Goal: Task Accomplishment & Management: Manage account settings

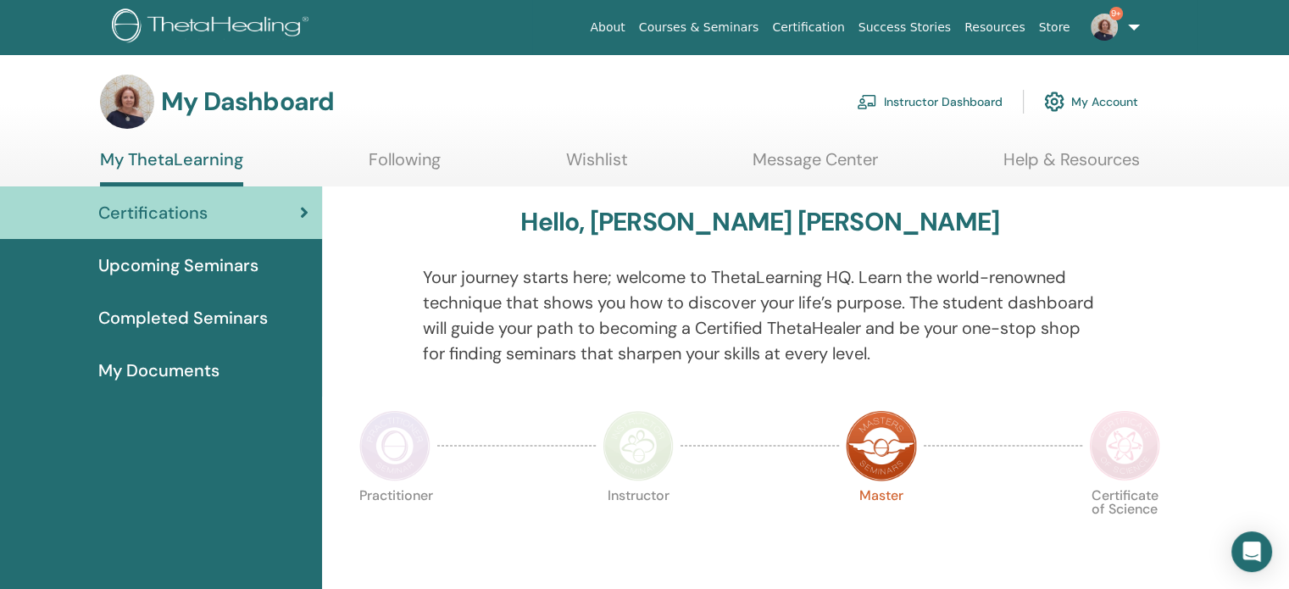
click at [204, 263] on span "Upcoming Seminars" at bounding box center [178, 265] width 160 height 25
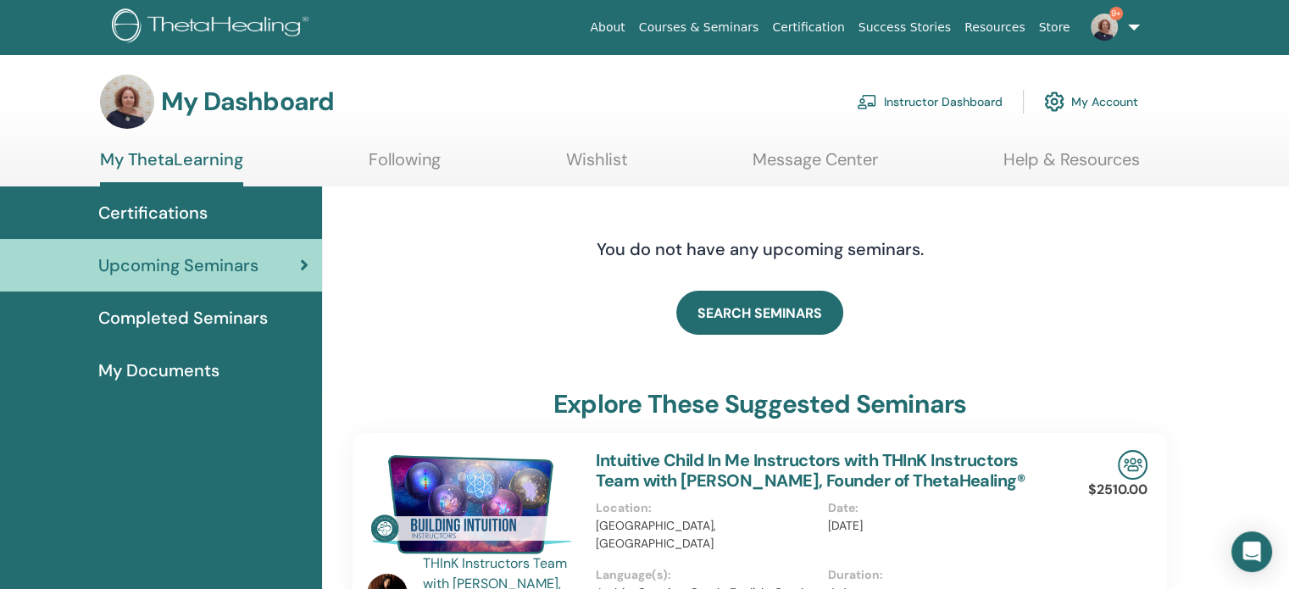
click at [930, 103] on link "Instructor Dashboard" at bounding box center [930, 101] width 146 height 37
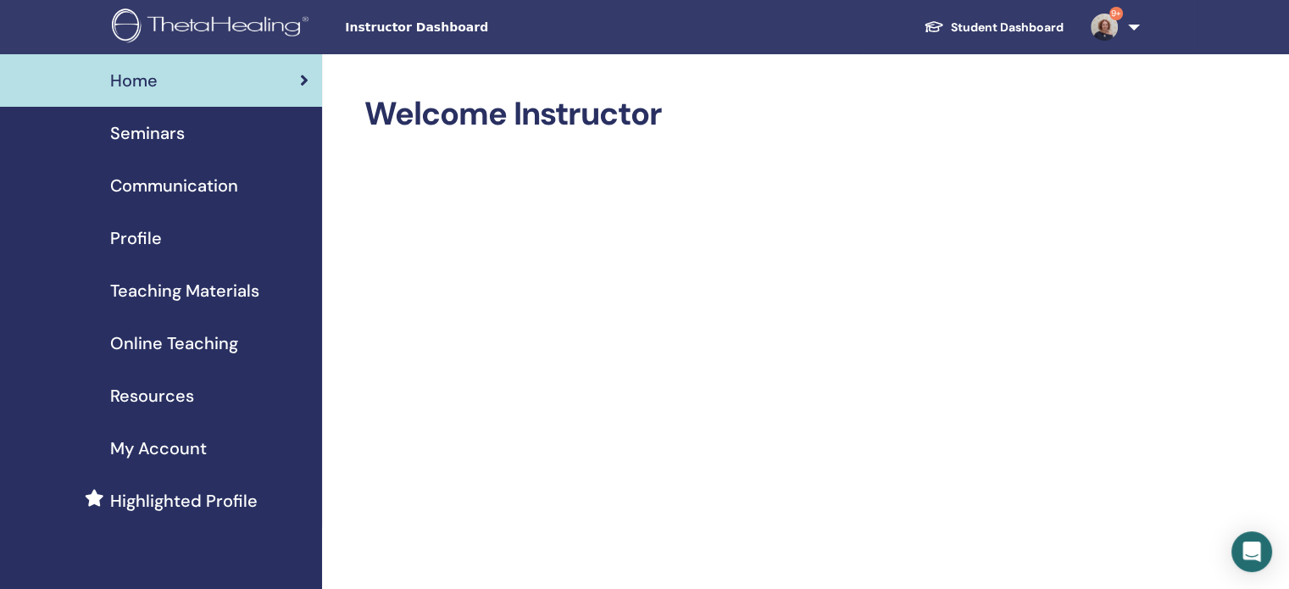
click at [164, 131] on span "Seminars" at bounding box center [147, 132] width 75 height 25
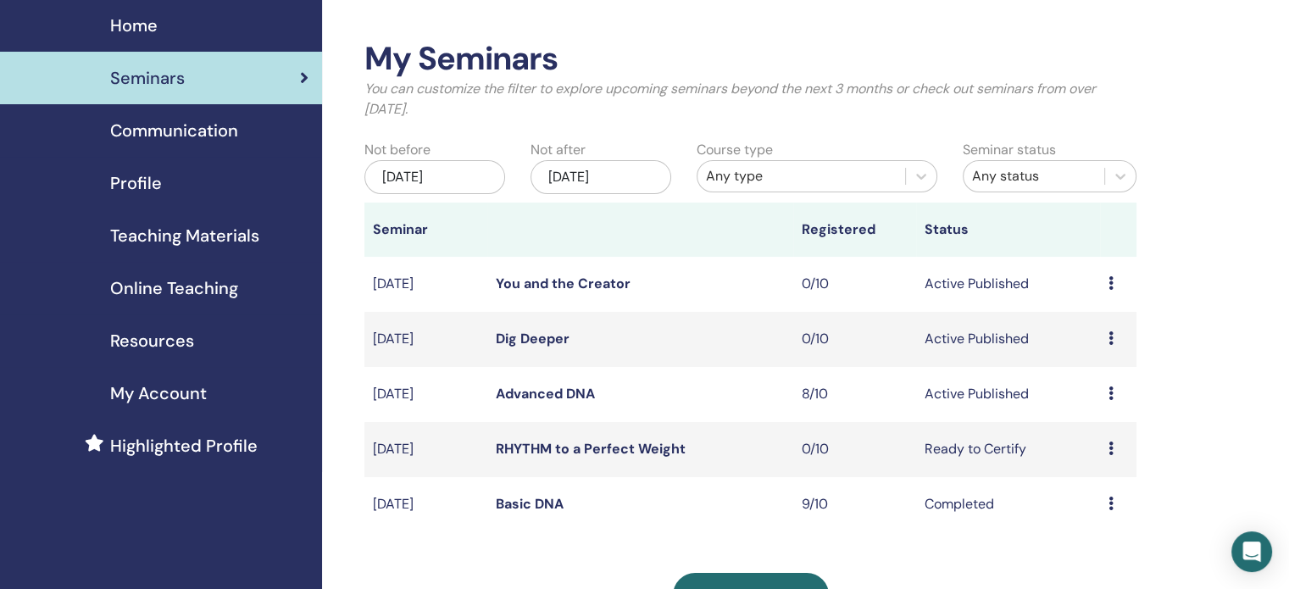
scroll to position [170, 0]
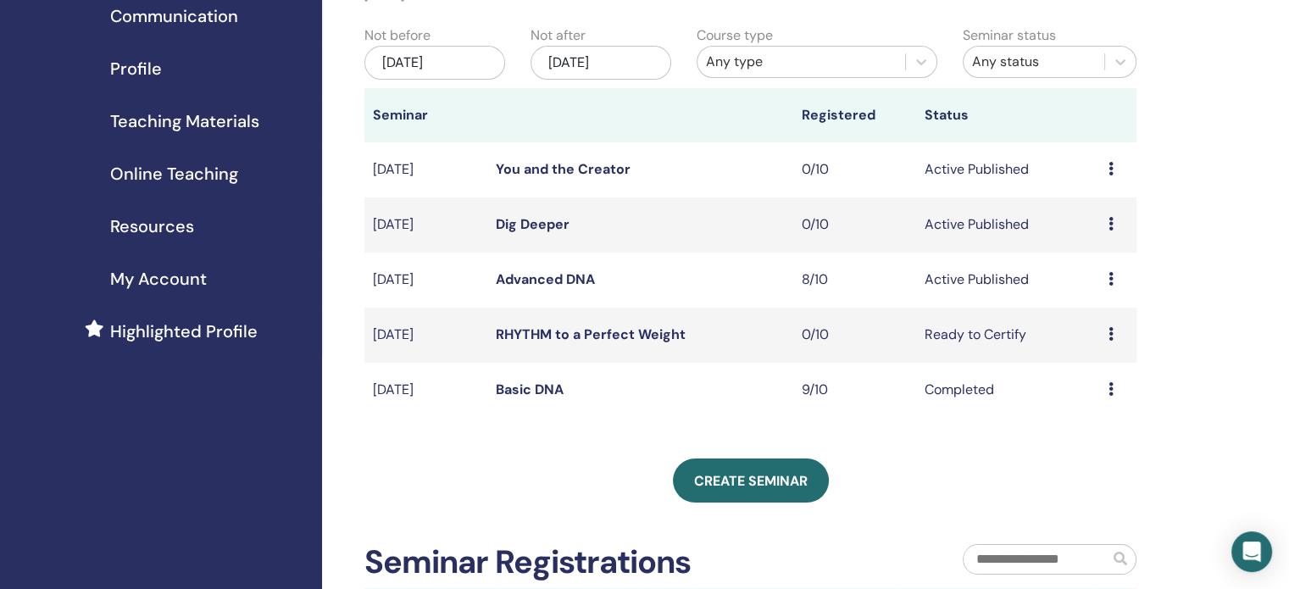
click at [557, 282] on link "Advanced DNA" at bounding box center [545, 279] width 99 height 18
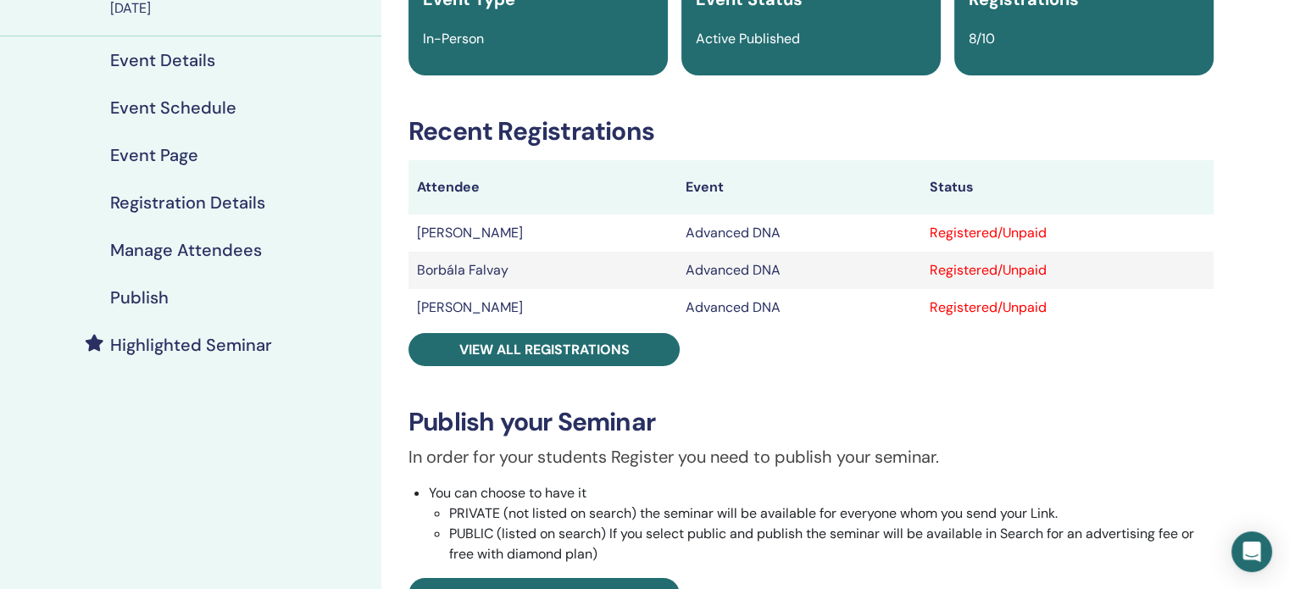
scroll to position [170, 0]
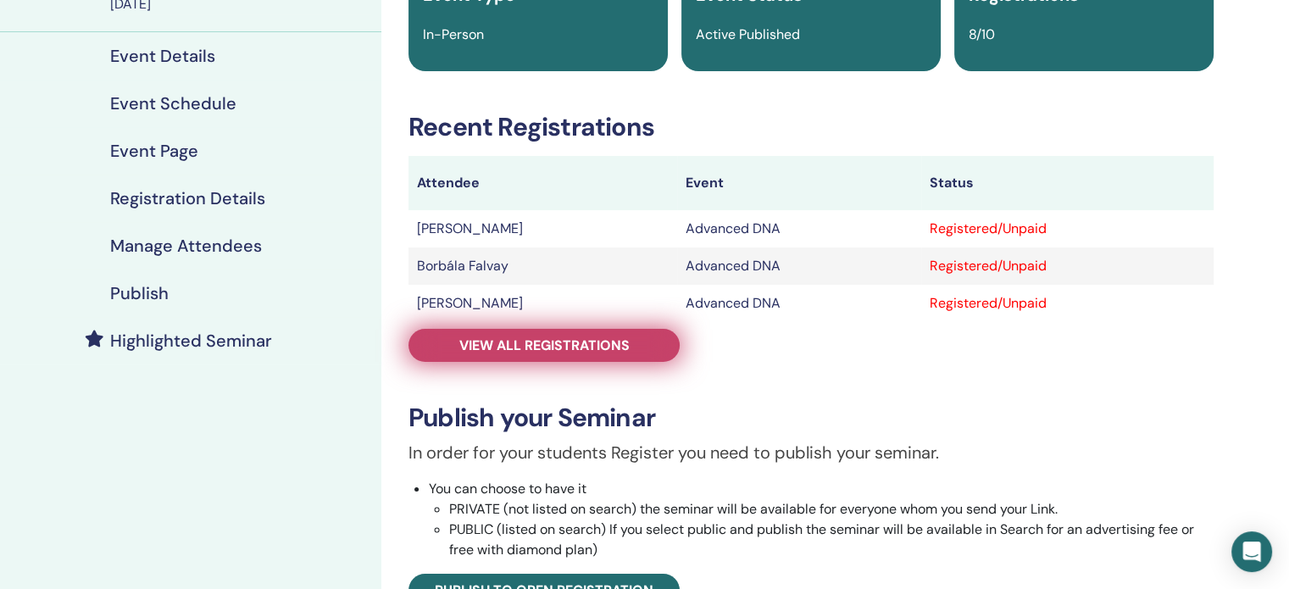
click at [583, 348] on span "View all registrations" at bounding box center [544, 346] width 170 height 18
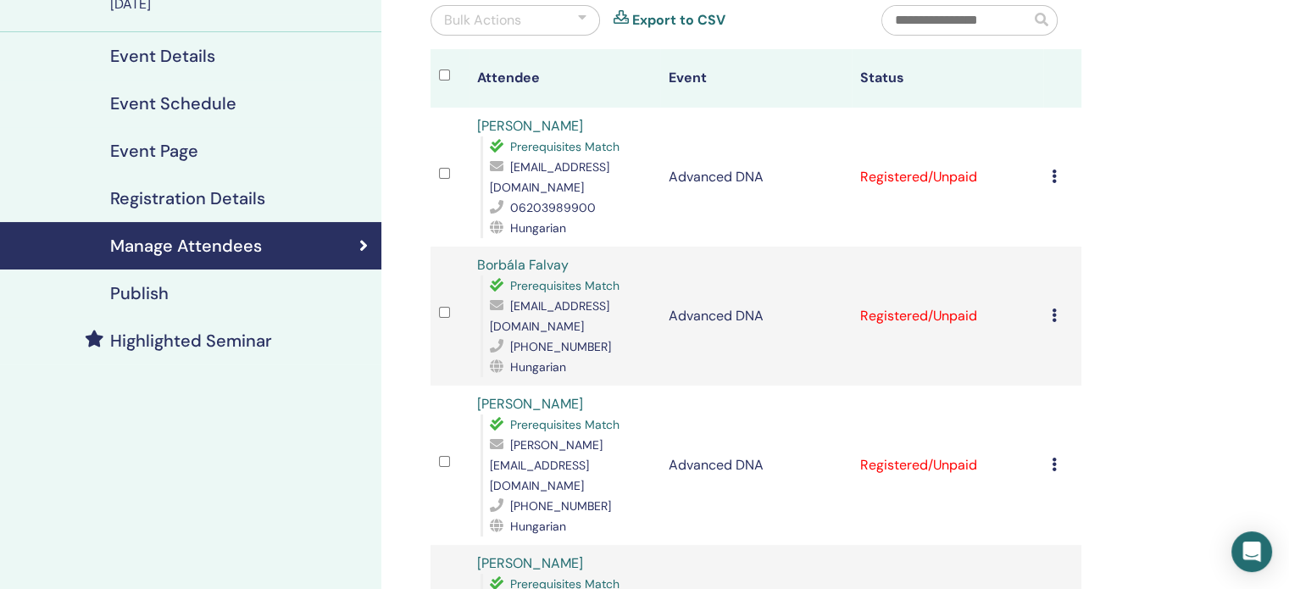
click at [1048, 173] on td "Cancel Registration Do not auto-certify Mark as Paid Mark as Unpaid Mark as Abs…" at bounding box center [1063, 177] width 38 height 139
click at [1058, 168] on div "Cancel Registration Do not auto-certify Mark as Paid Mark as Unpaid Mark as Abs…" at bounding box center [1062, 177] width 21 height 20
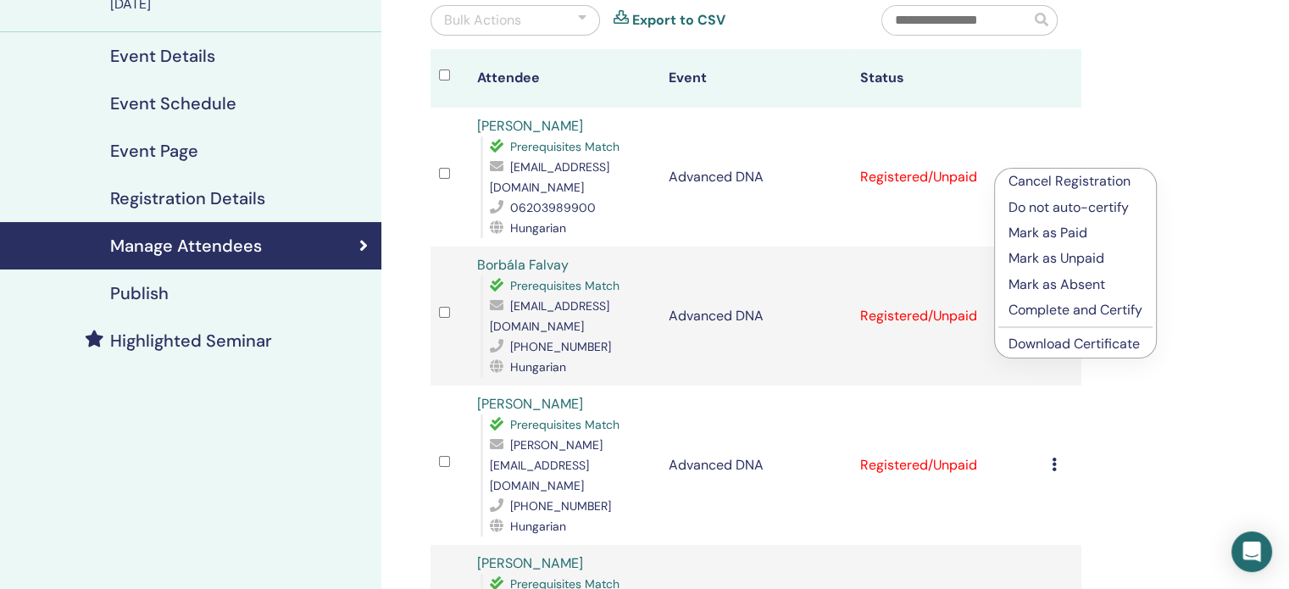
click at [1082, 307] on p "Complete and Certify" at bounding box center [1076, 310] width 134 height 20
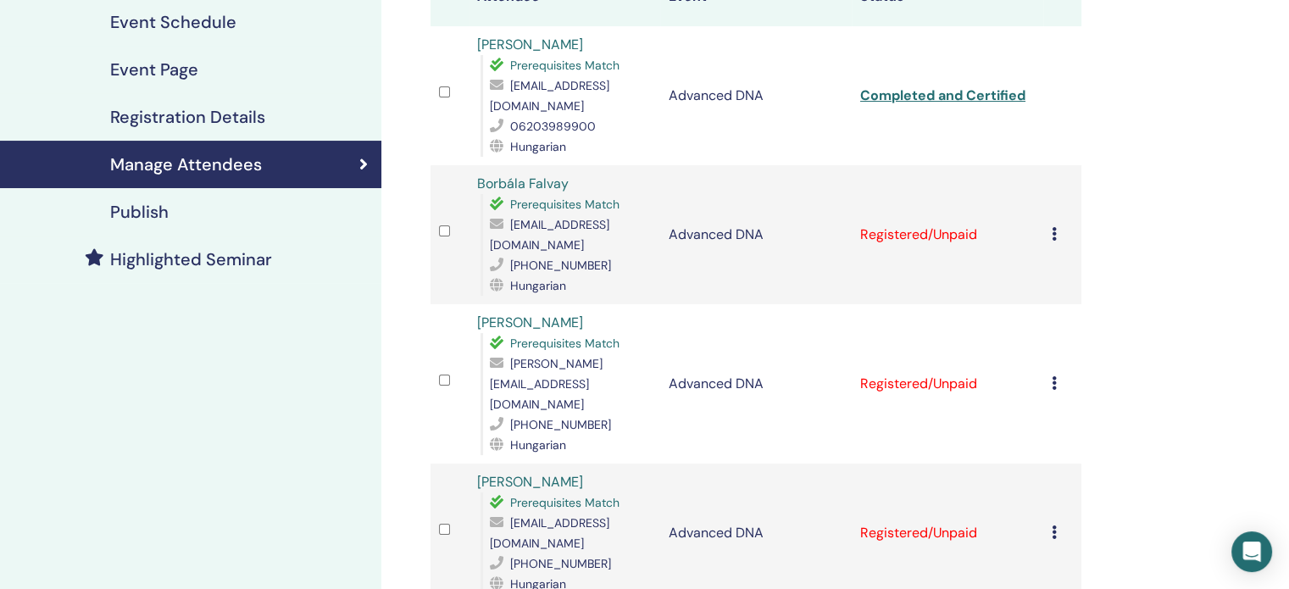
scroll to position [254, 0]
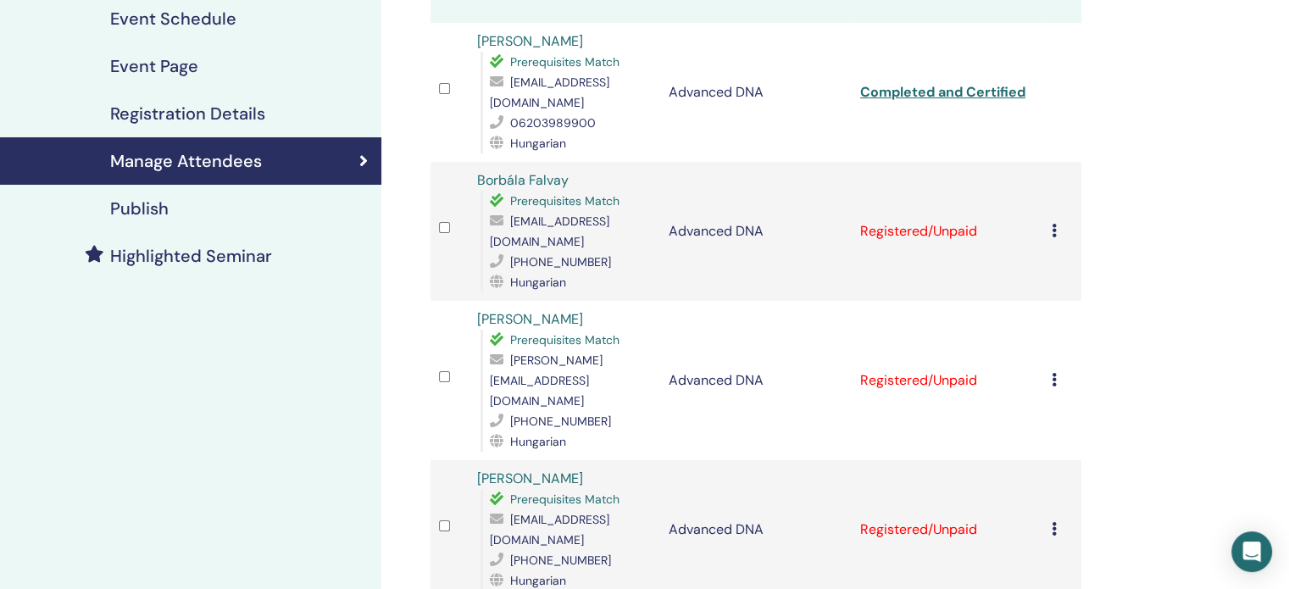
click at [1052, 224] on icon at bounding box center [1054, 231] width 5 height 14
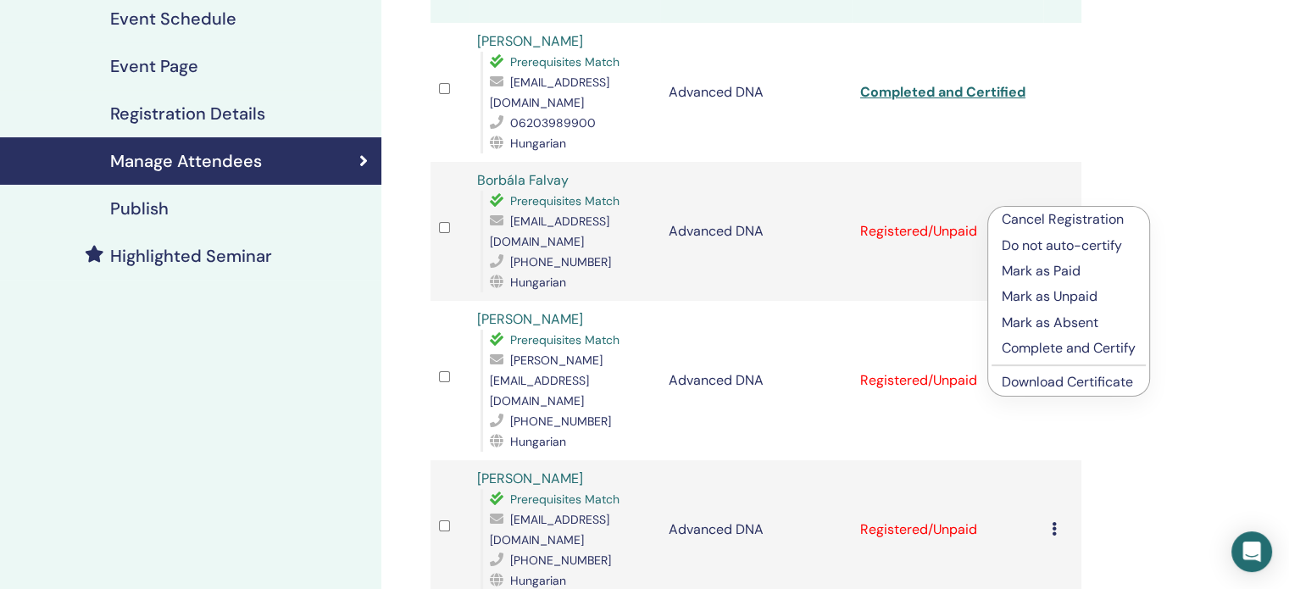
click at [1074, 343] on p "Complete and Certify" at bounding box center [1069, 348] width 134 height 20
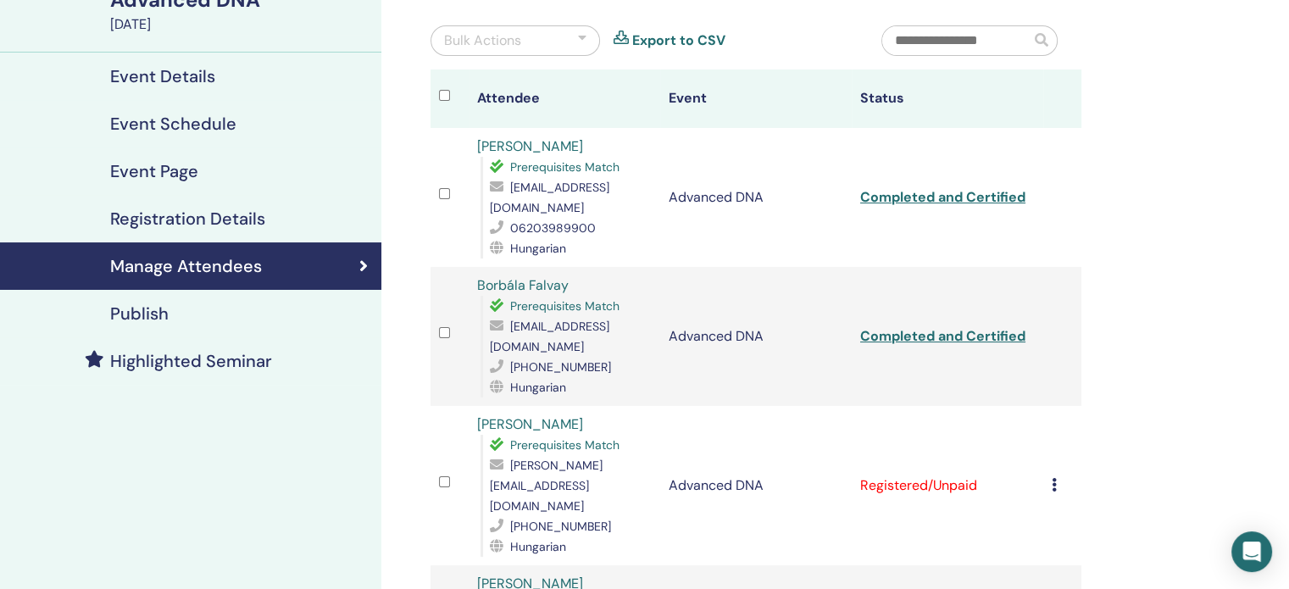
scroll to position [254, 0]
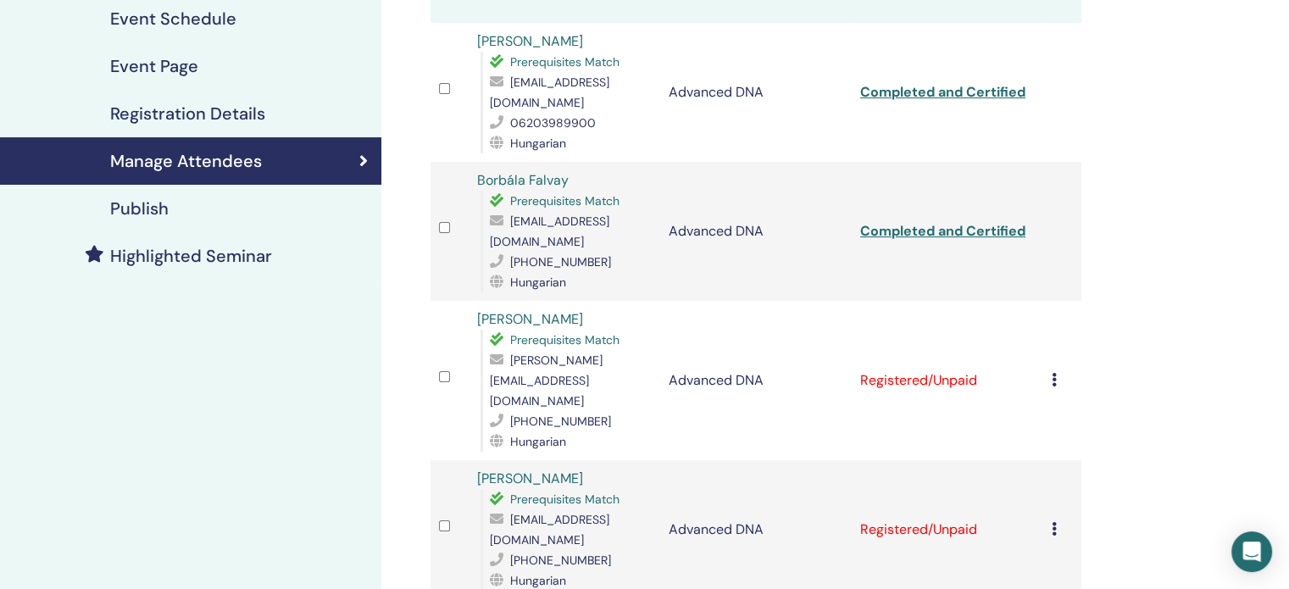
click at [1055, 373] on icon at bounding box center [1054, 380] width 5 height 14
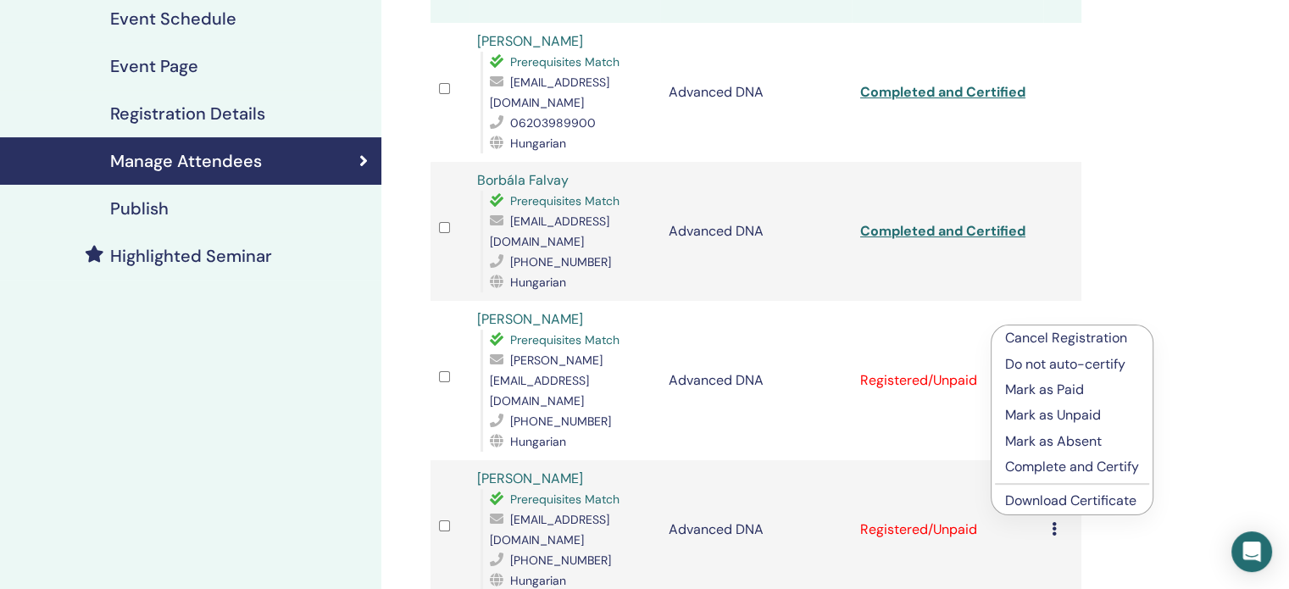
click at [1078, 468] on p "Complete and Certify" at bounding box center [1072, 467] width 134 height 20
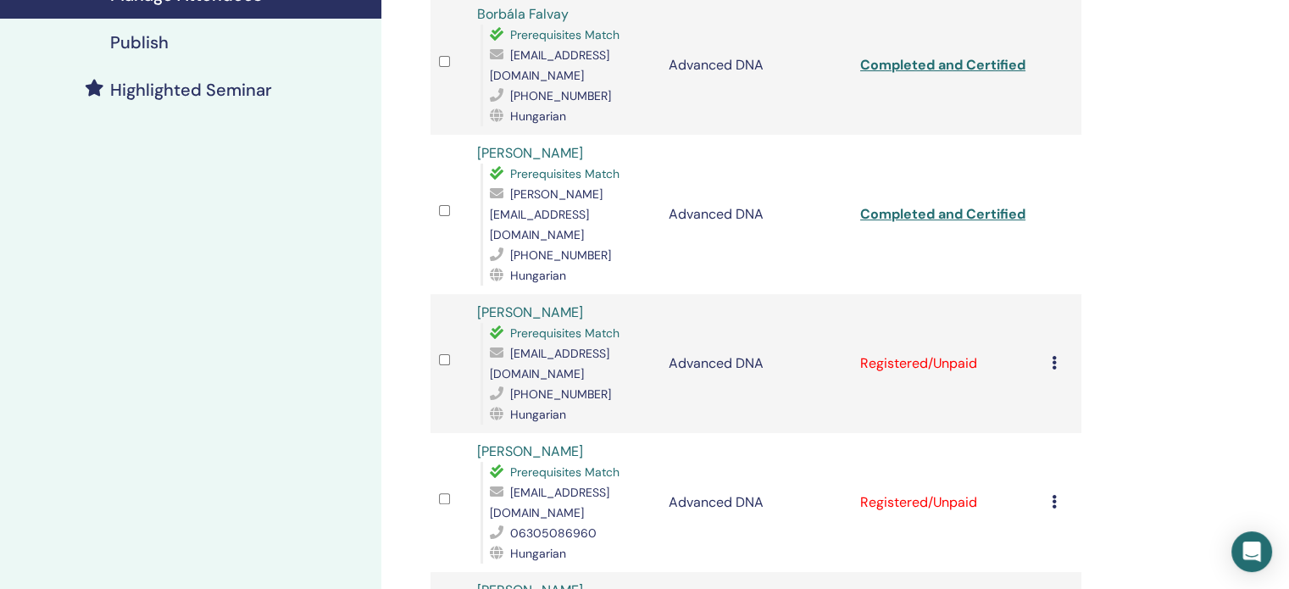
scroll to position [424, 0]
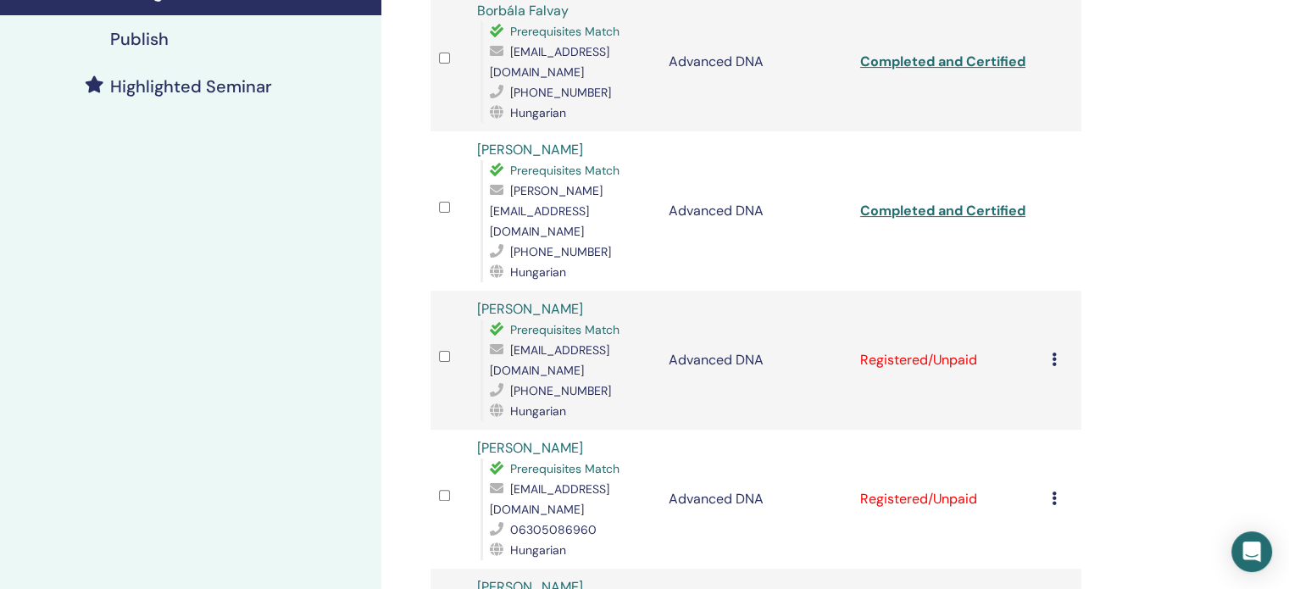
click at [1052, 353] on icon at bounding box center [1054, 360] width 5 height 14
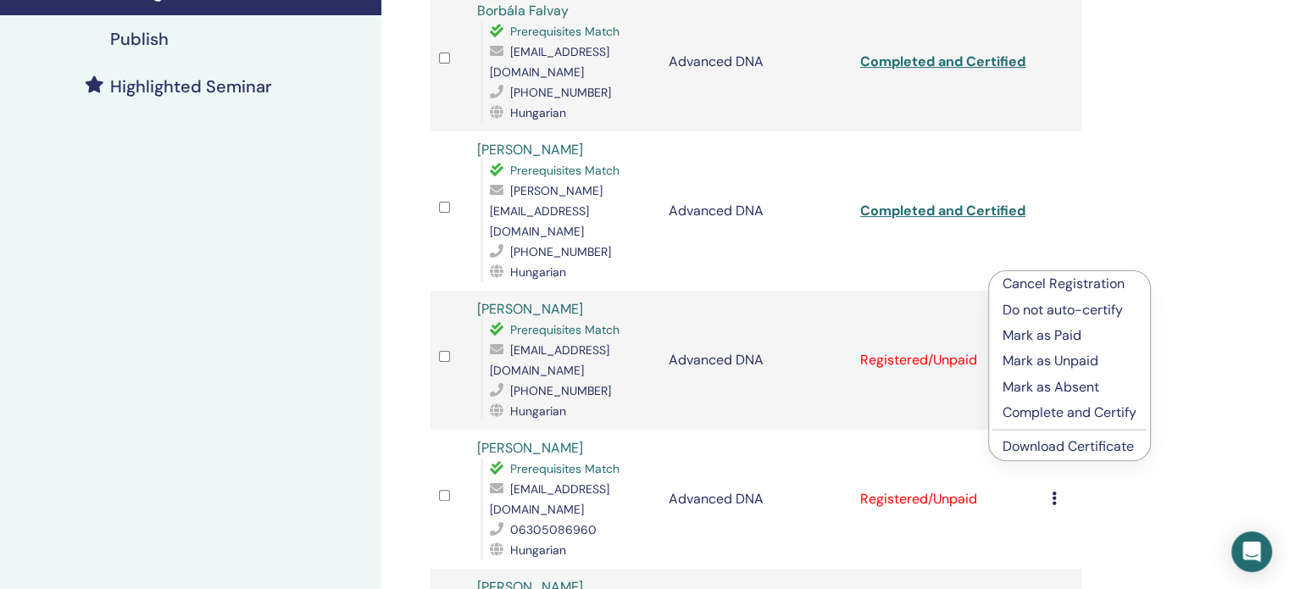
click at [1090, 406] on p "Complete and Certify" at bounding box center [1070, 413] width 134 height 20
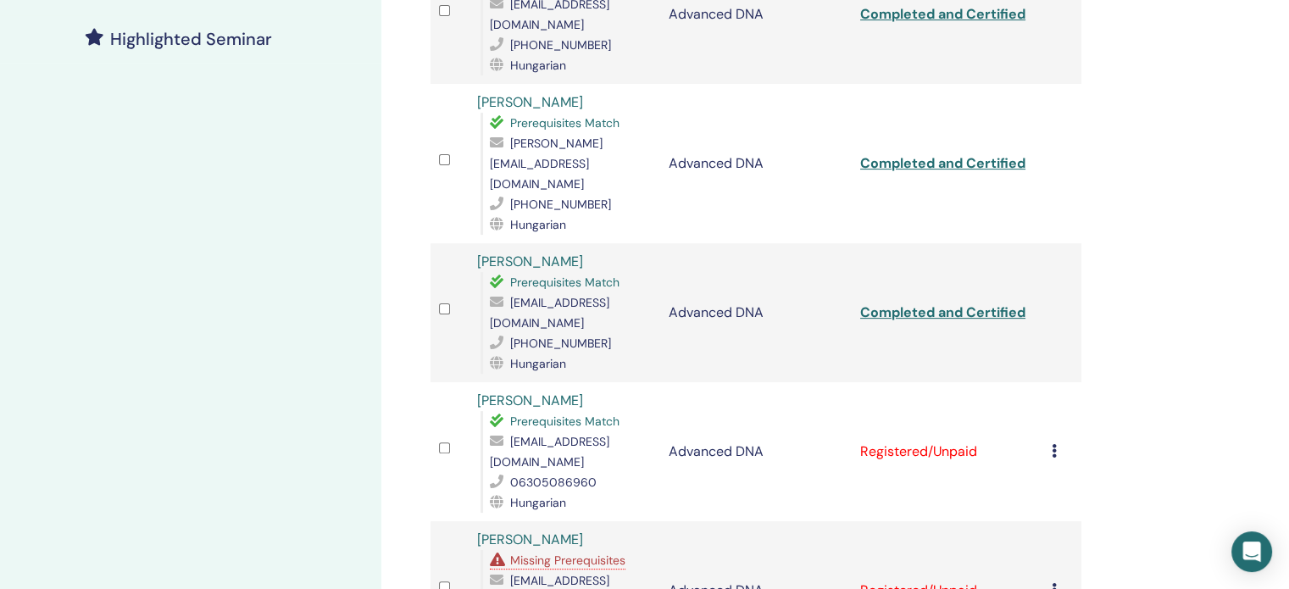
scroll to position [573, 0]
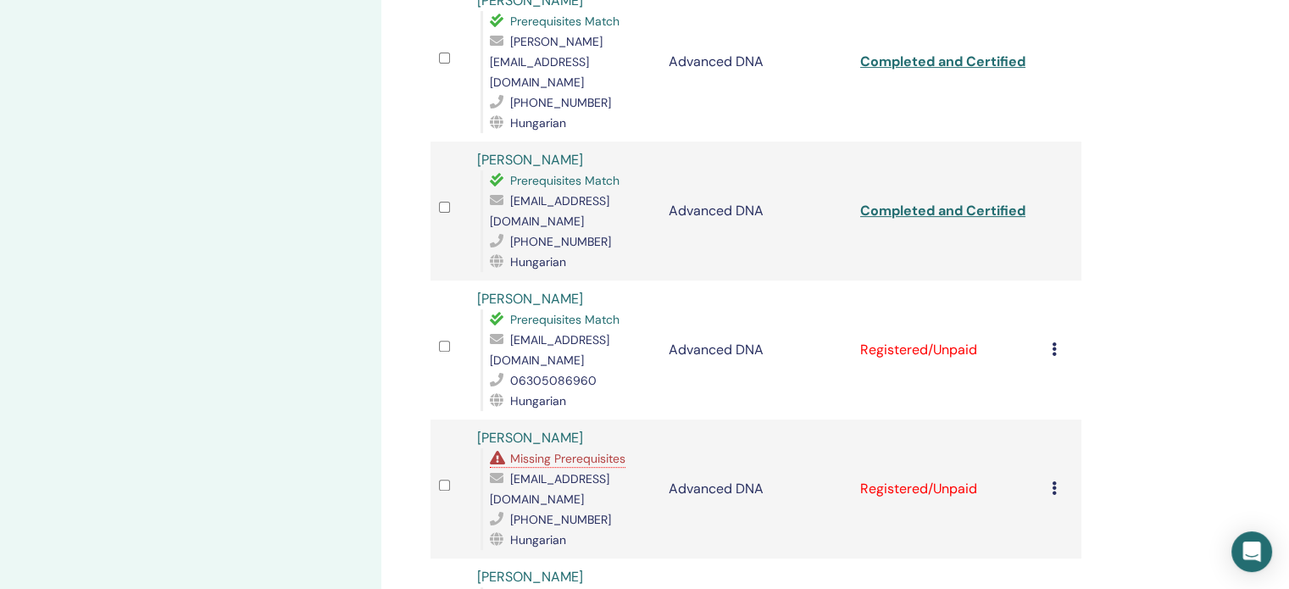
click at [1049, 281] on td "Cancel Registration Do not auto-certify Mark as Paid Mark as Unpaid Mark as Abs…" at bounding box center [1063, 350] width 38 height 139
click at [1053, 342] on icon at bounding box center [1054, 349] width 5 height 14
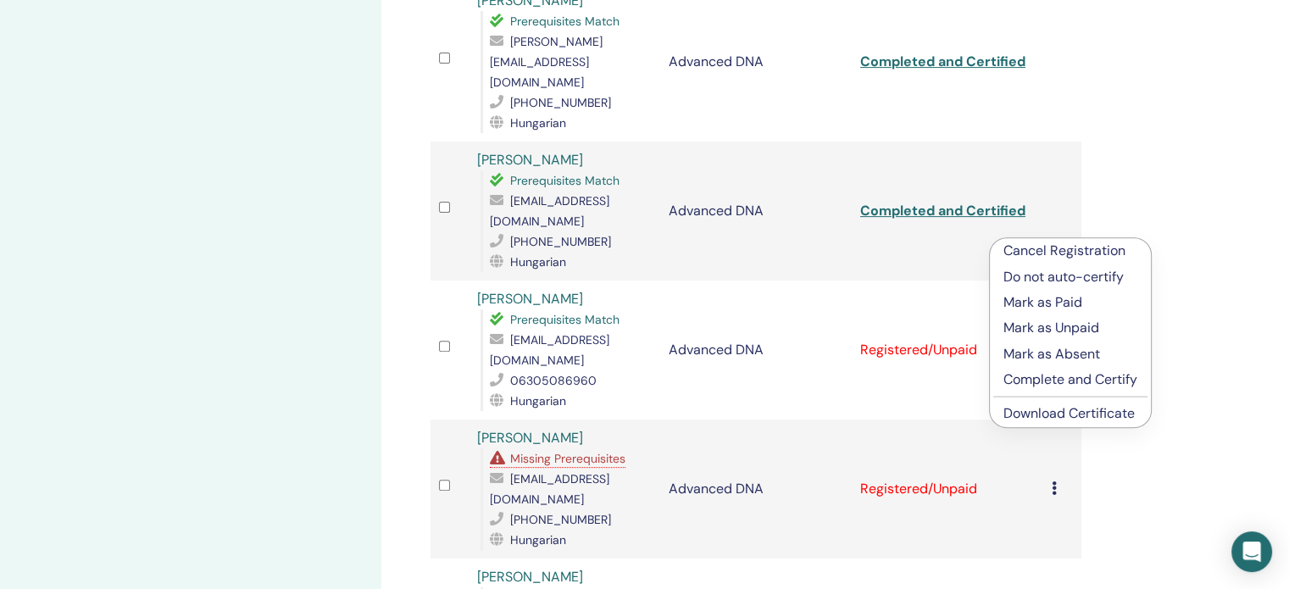
click at [1070, 376] on p "Complete and Certify" at bounding box center [1071, 380] width 134 height 20
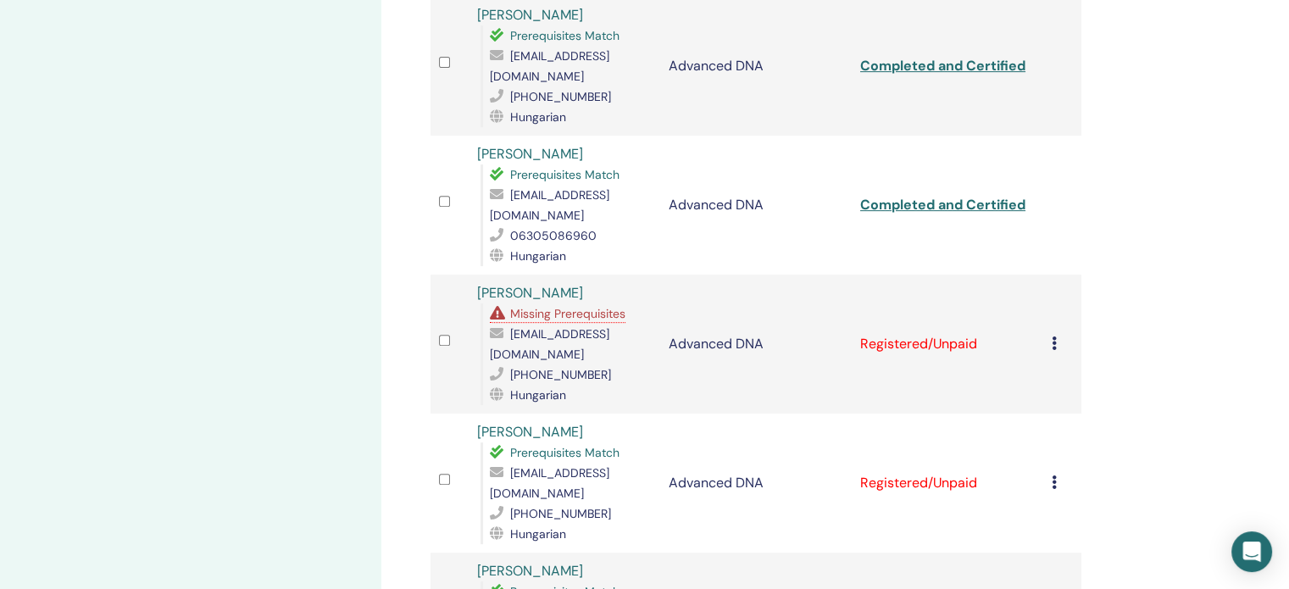
scroll to position [743, 0]
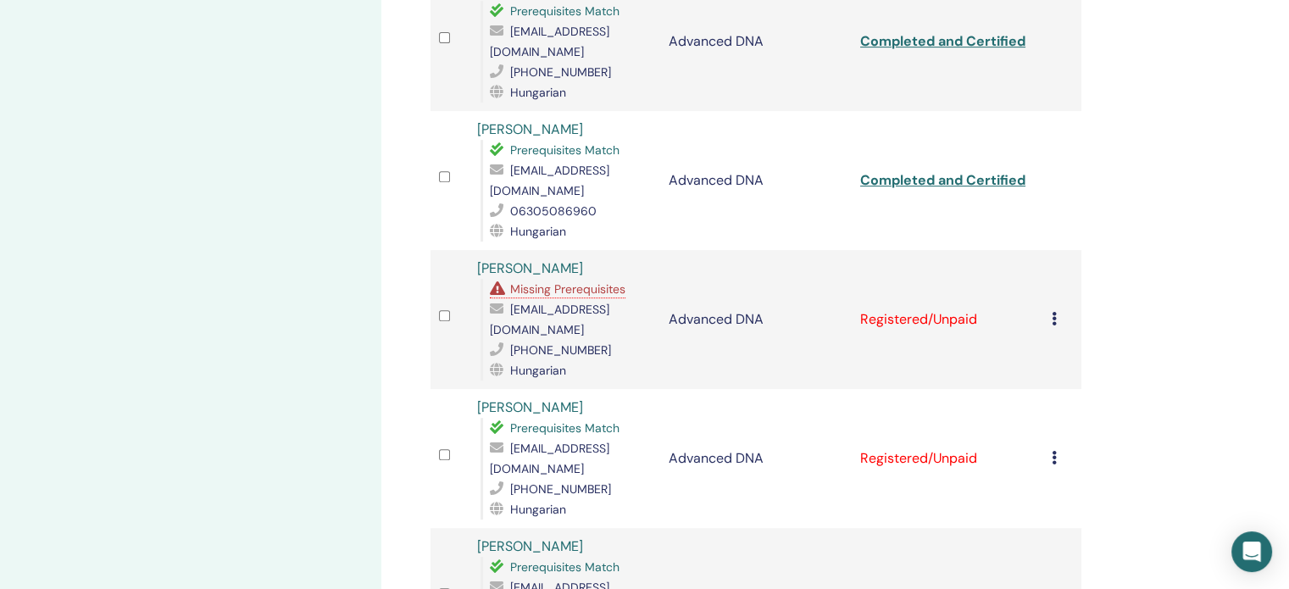
click at [1056, 312] on icon at bounding box center [1054, 319] width 5 height 14
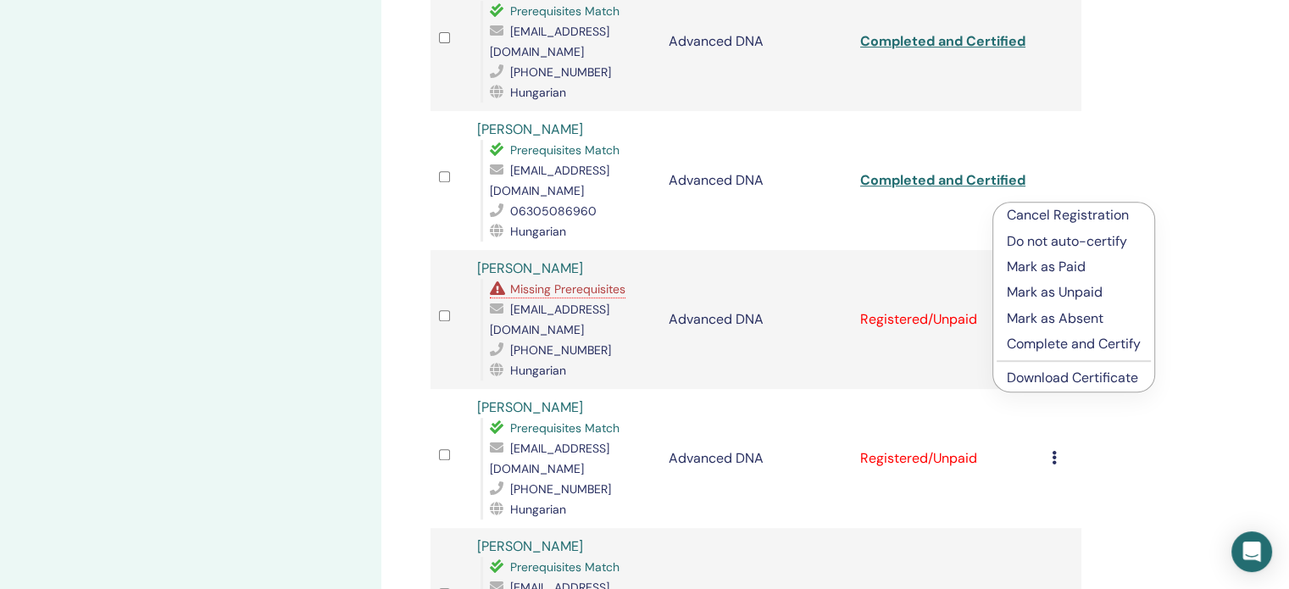
click at [1075, 342] on p "Complete and Certify" at bounding box center [1074, 344] width 134 height 20
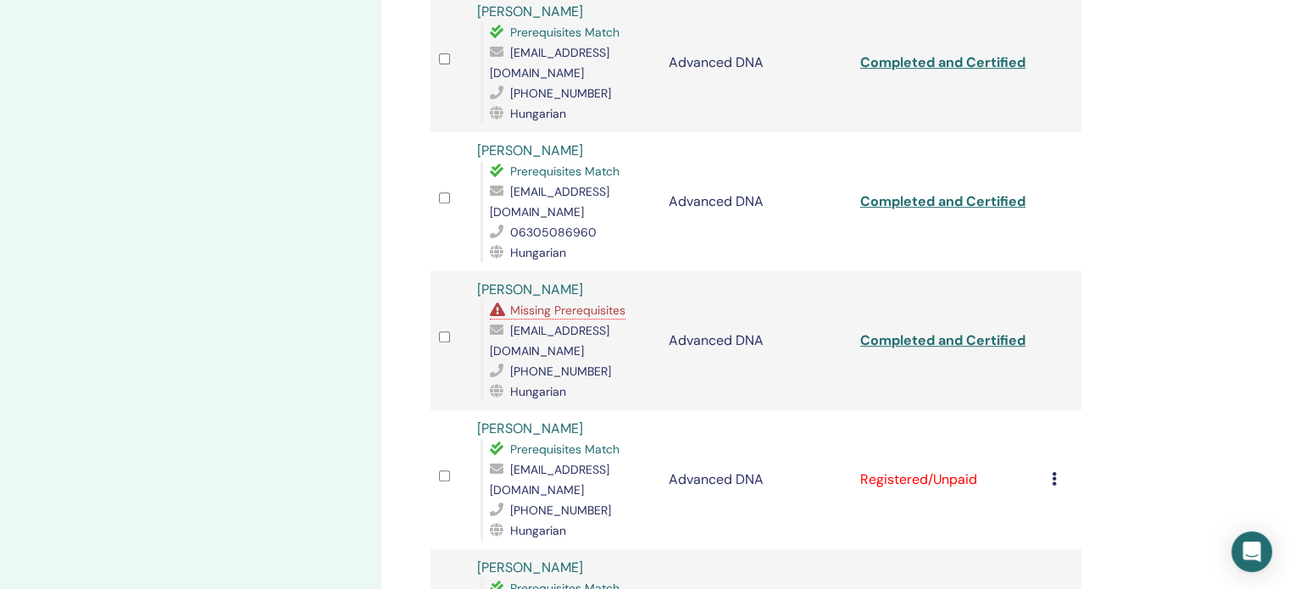
scroll to position [763, 0]
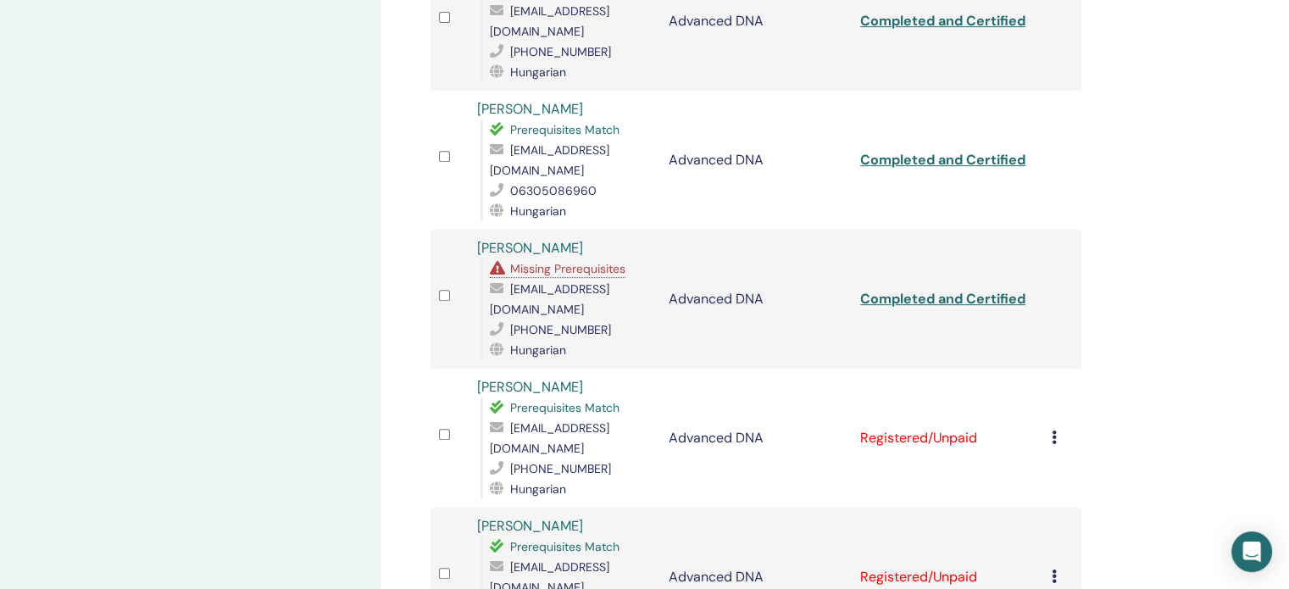
click at [1055, 431] on icon at bounding box center [1054, 438] width 5 height 14
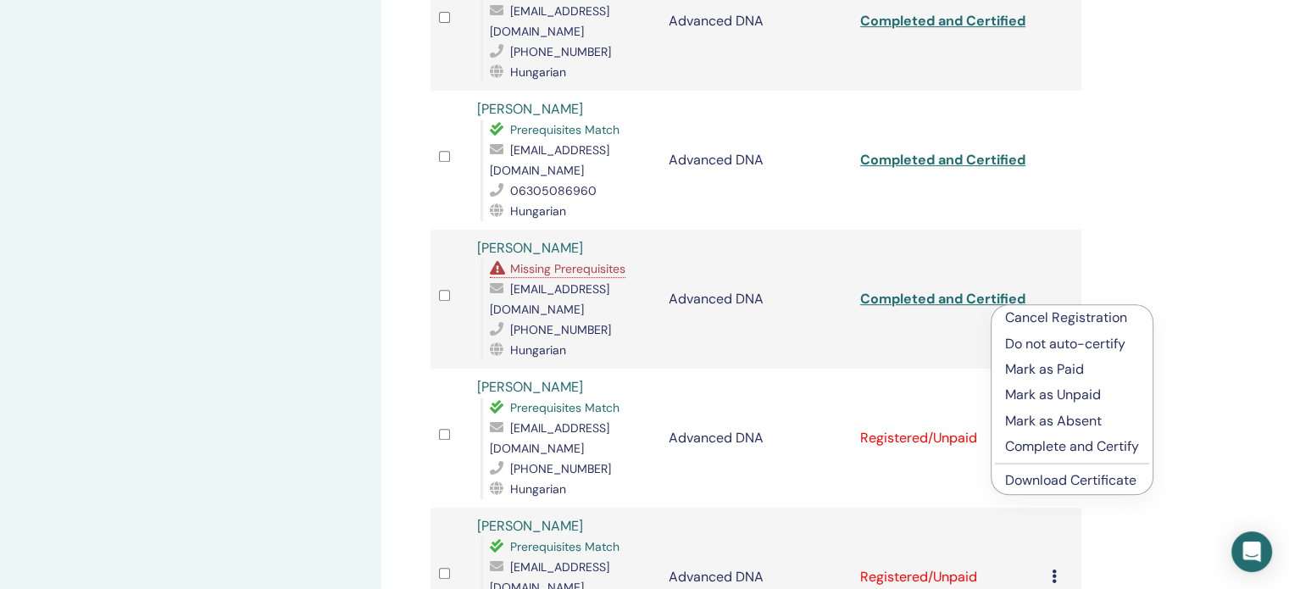
click at [1065, 443] on p "Complete and Certify" at bounding box center [1072, 447] width 134 height 20
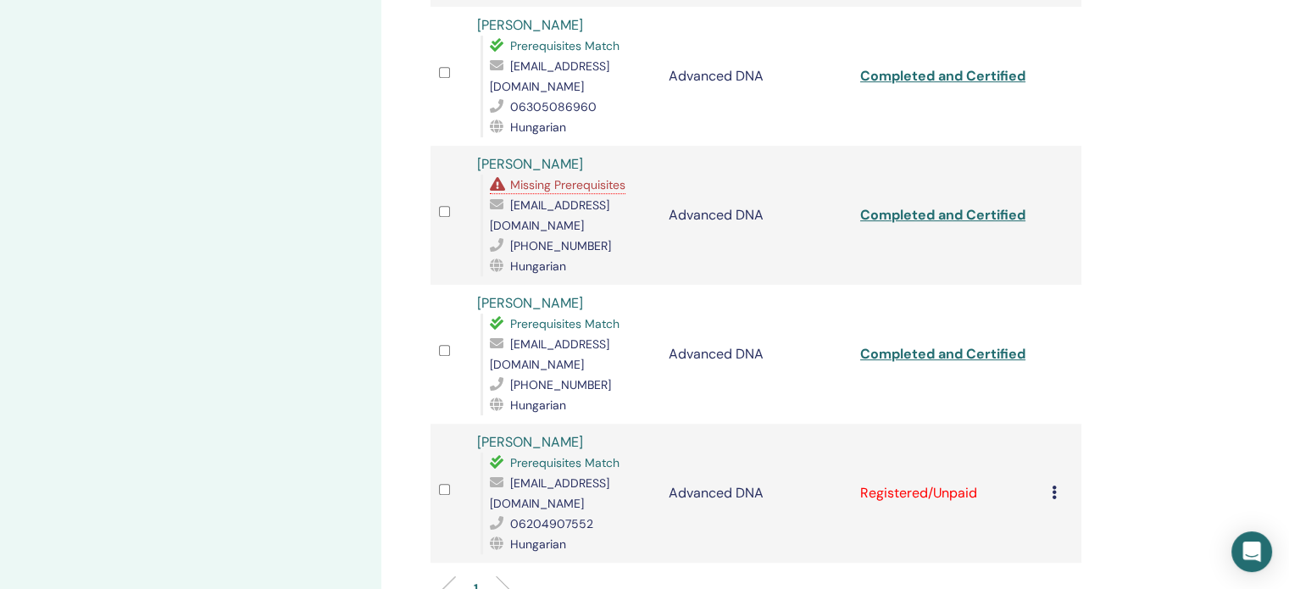
scroll to position [933, 0]
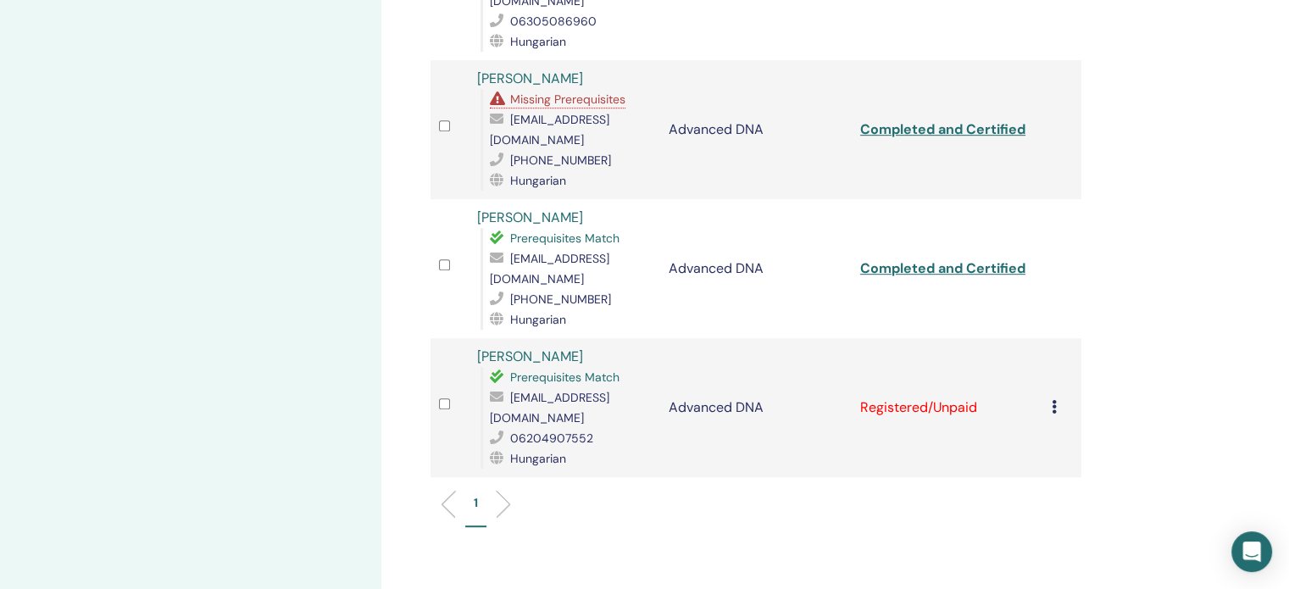
click at [1052, 400] on icon at bounding box center [1054, 407] width 5 height 14
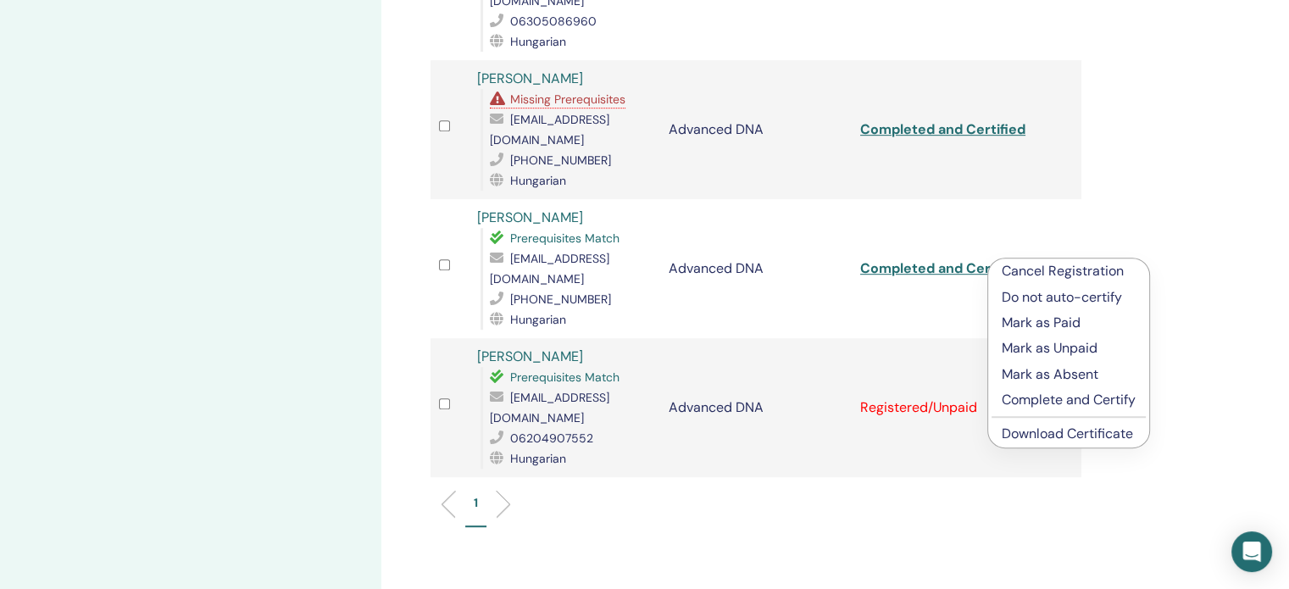
click at [1077, 404] on p "Complete and Certify" at bounding box center [1069, 400] width 134 height 20
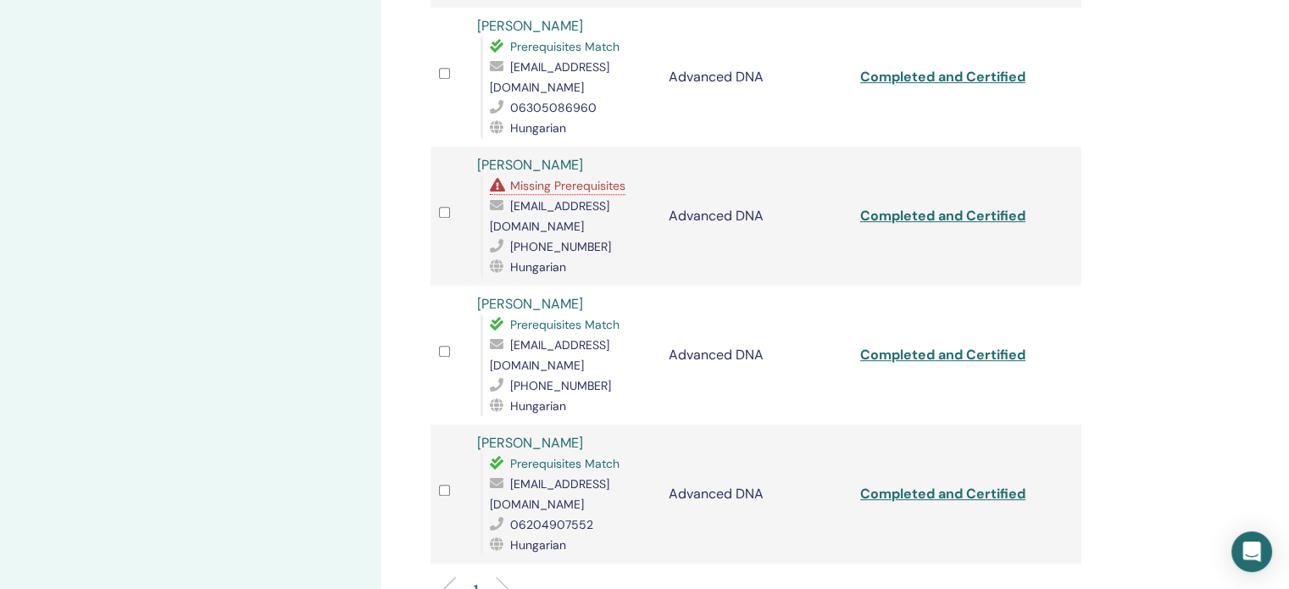
scroll to position [848, 0]
click at [532, 176] on span "Missing Prerequisites" at bounding box center [567, 183] width 115 height 15
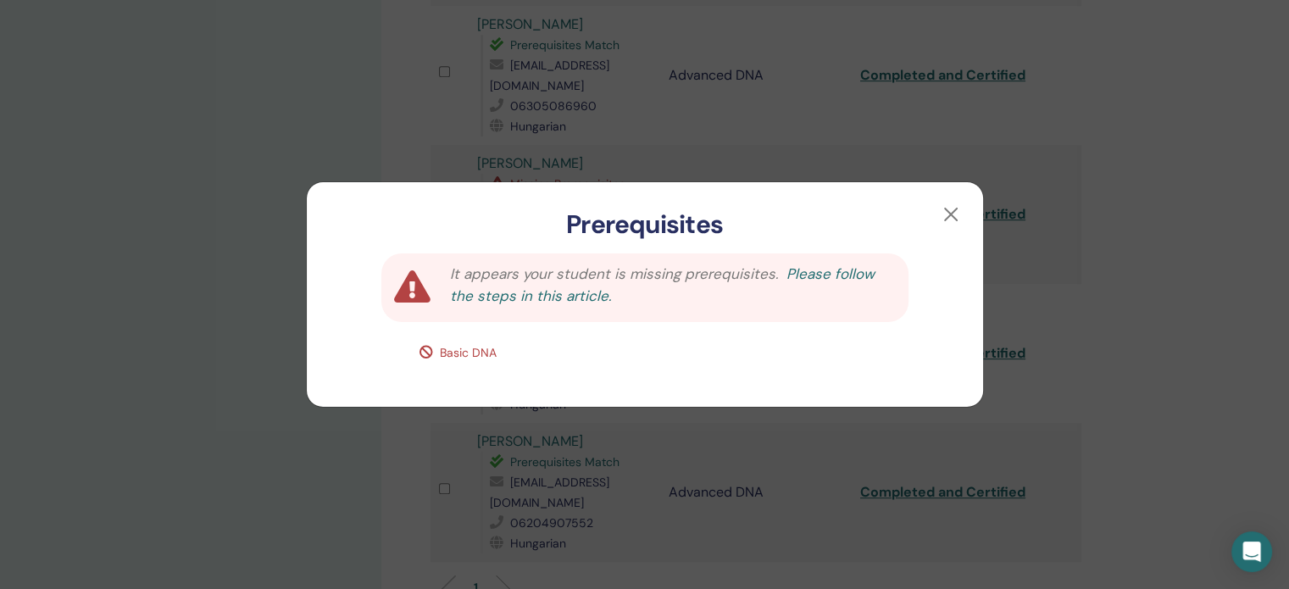
click at [854, 273] on link "Please follow the steps in this article." at bounding box center [662, 284] width 425 height 41
